Goal: Complete application form

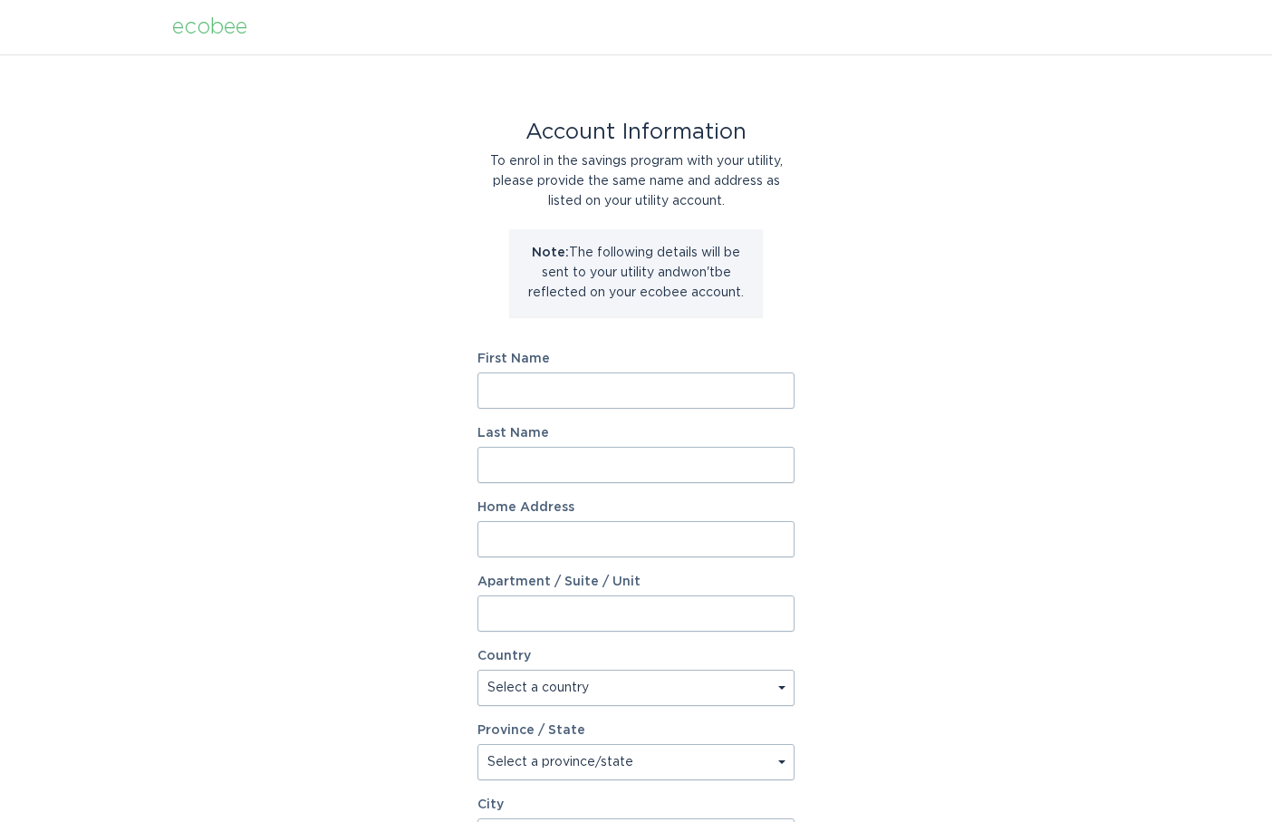
click at [694, 373] on input "First Name" at bounding box center [636, 390] width 317 height 36
